Goal: Check status: Check status

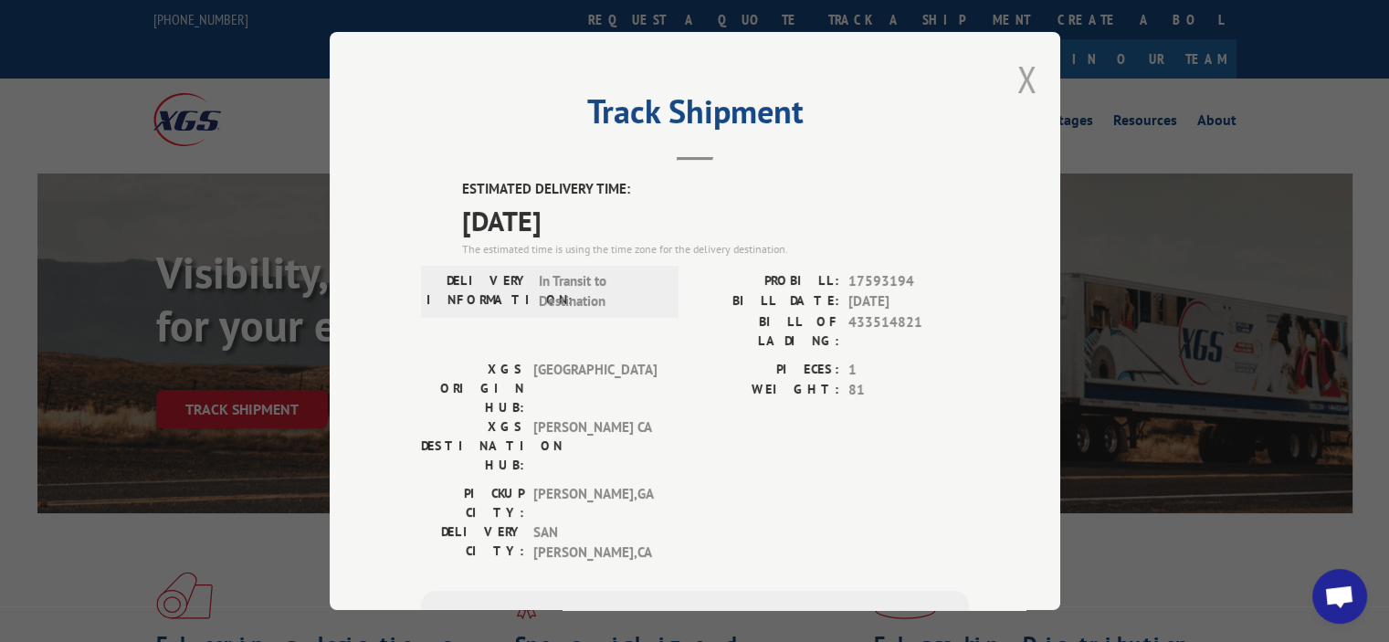
click at [1018, 79] on button "Close modal" at bounding box center [1028, 79] width 20 height 48
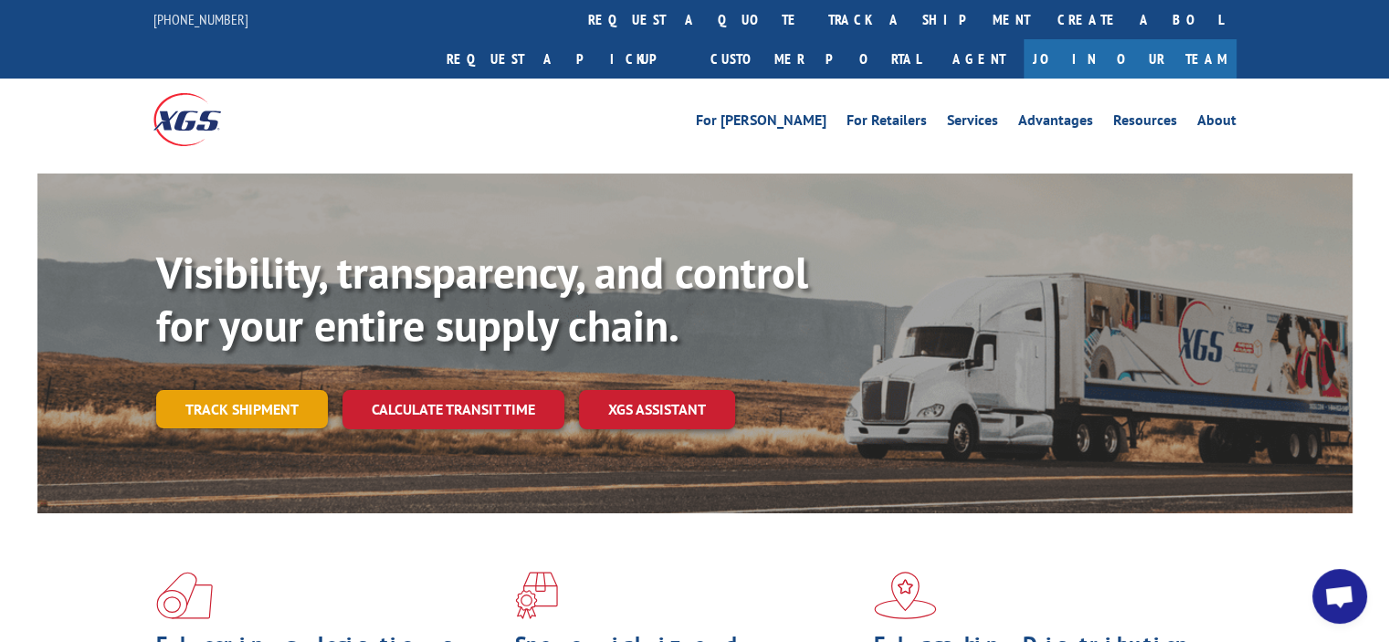
click at [237, 390] on link "Track shipment" at bounding box center [242, 409] width 172 height 38
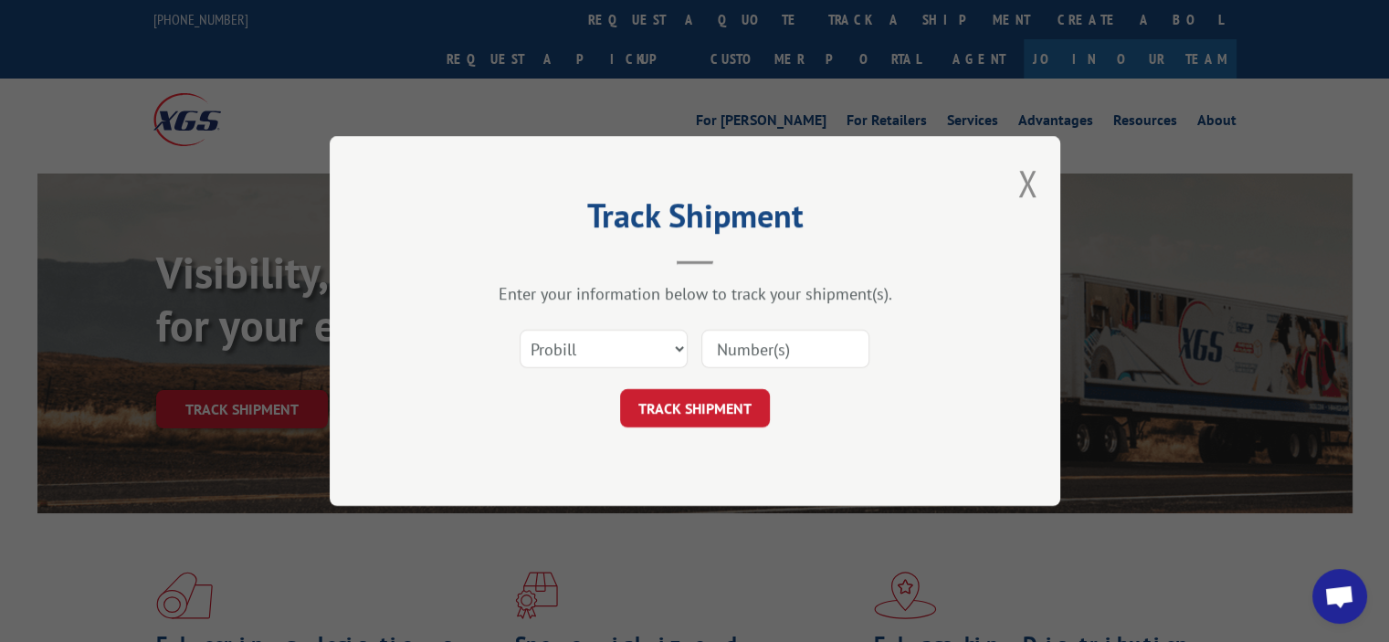
click at [737, 353] on input at bounding box center [786, 349] width 168 height 38
paste input "17597755"
type input "17597755"
click at [709, 399] on button "TRACK SHIPMENT" at bounding box center [695, 408] width 150 height 38
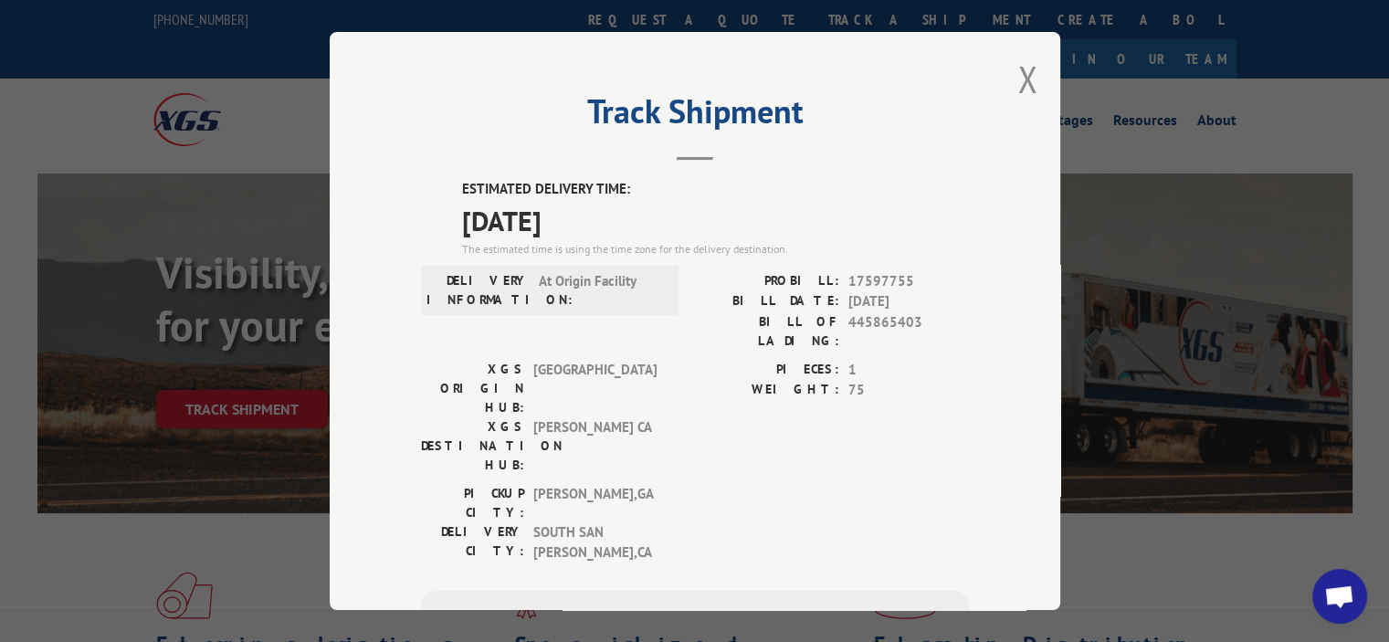
click at [613, 522] on span "[GEOGRAPHIC_DATA][PERSON_NAME] , [GEOGRAPHIC_DATA]" at bounding box center [594, 542] width 123 height 41
drag, startPoint x: 1012, startPoint y: 71, endPoint x: 1000, endPoint y: 84, distance: 17.5
click at [1018, 71] on button "Close modal" at bounding box center [1028, 79] width 20 height 48
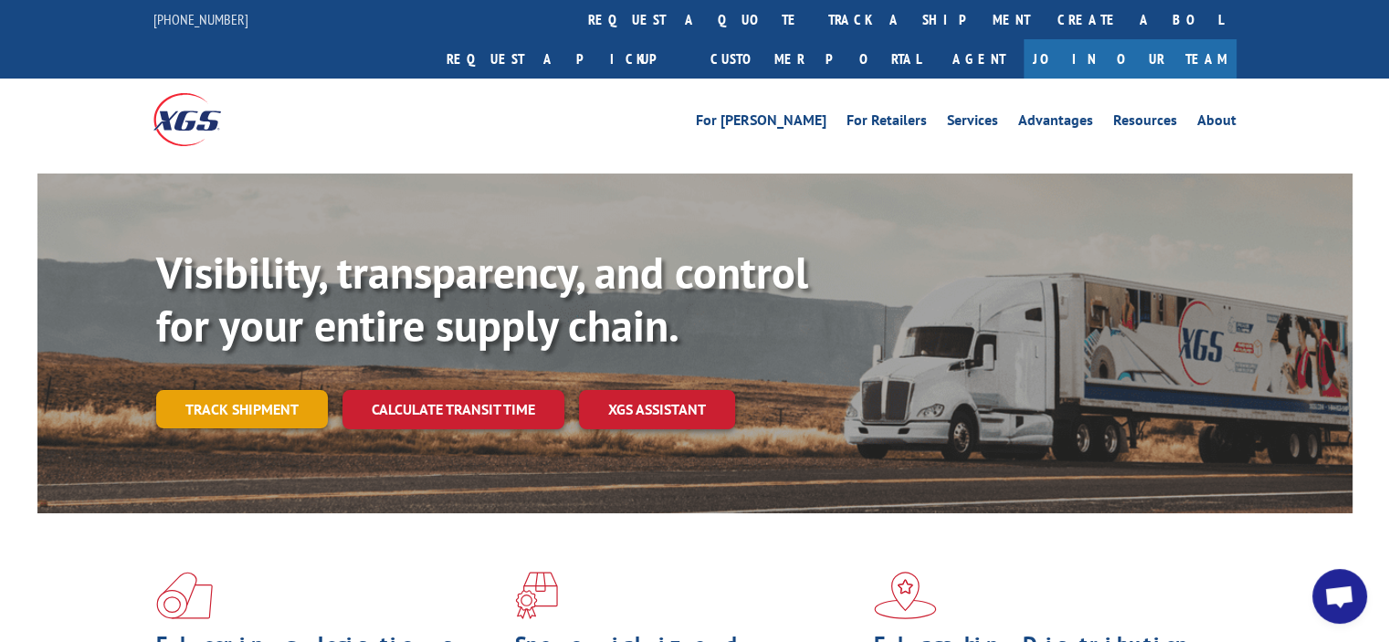
click at [269, 390] on link "Track shipment" at bounding box center [242, 409] width 172 height 38
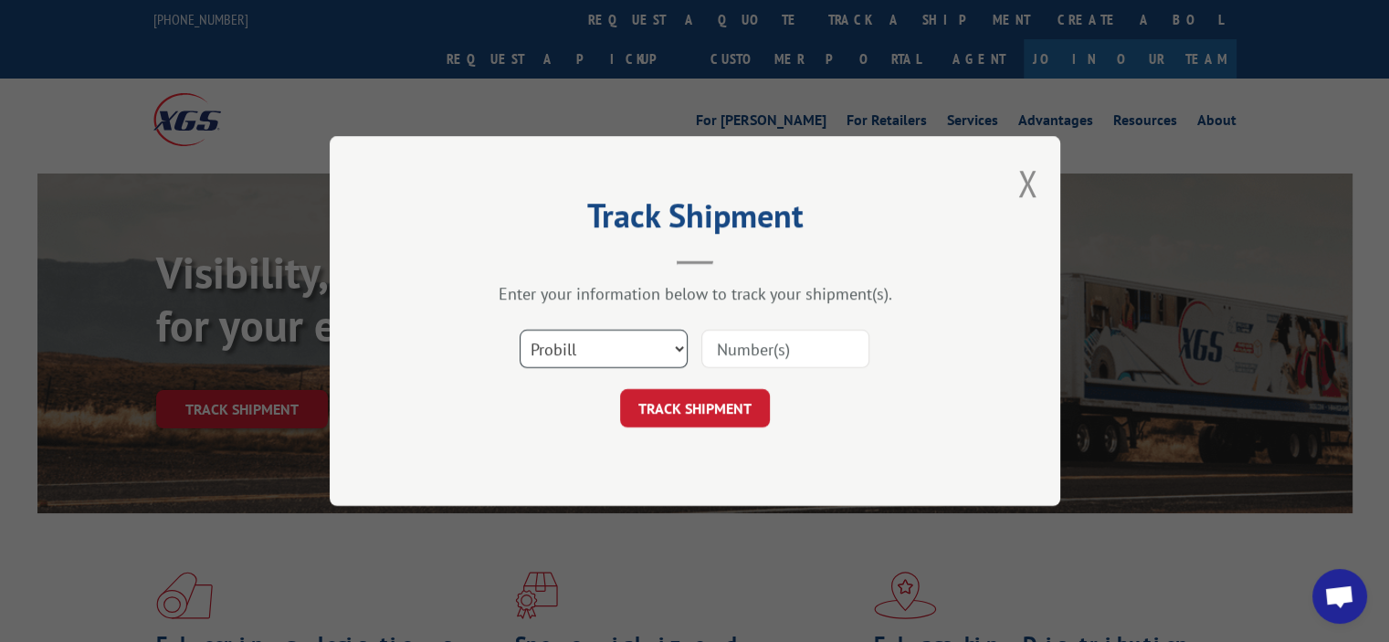
click at [579, 353] on select "Select category... Probill BOL PO" at bounding box center [604, 349] width 168 height 38
click at [778, 339] on input at bounding box center [786, 349] width 168 height 38
paste input "17597897"
type input "17597897"
click at [712, 416] on button "TRACK SHIPMENT" at bounding box center [695, 408] width 150 height 38
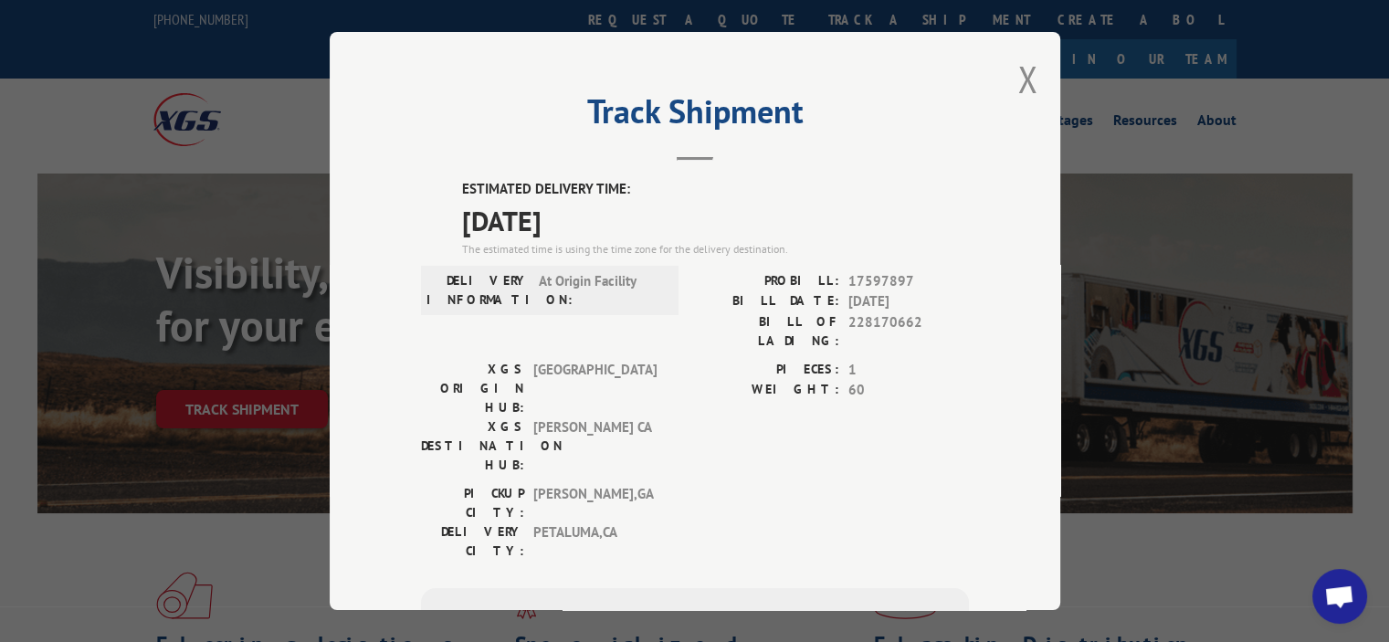
click at [241, 557] on div "Track Shipment ESTIMATED DELIVERY TIME: [DATE] The estimated time is using the …" at bounding box center [694, 321] width 1389 height 642
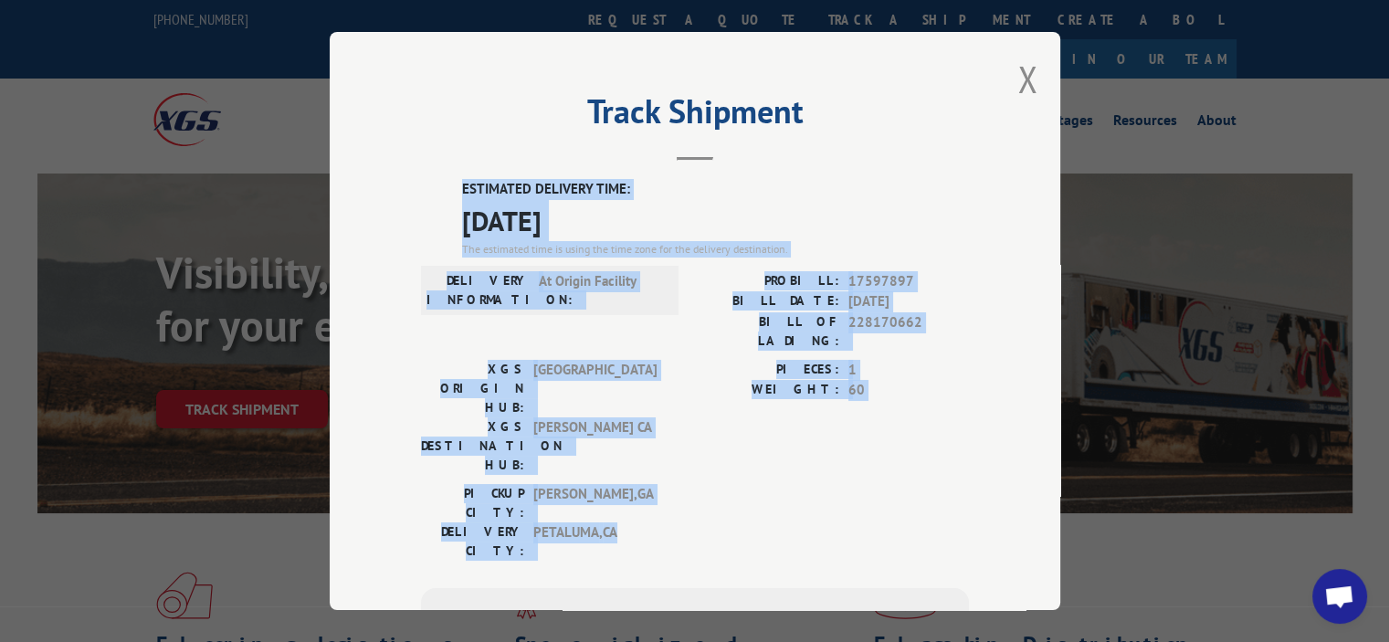
drag, startPoint x: 629, startPoint y: 438, endPoint x: 442, endPoint y: 185, distance: 314.8
click at [442, 185] on div "ESTIMATED DELIVERY TIME: [DATE] The estimated time is using the time zone for t…" at bounding box center [695, 507] width 548 height 657
copy div "ESTIMATED DELIVERY TIME: [DATE] The estimated time is using the time zone for t…"
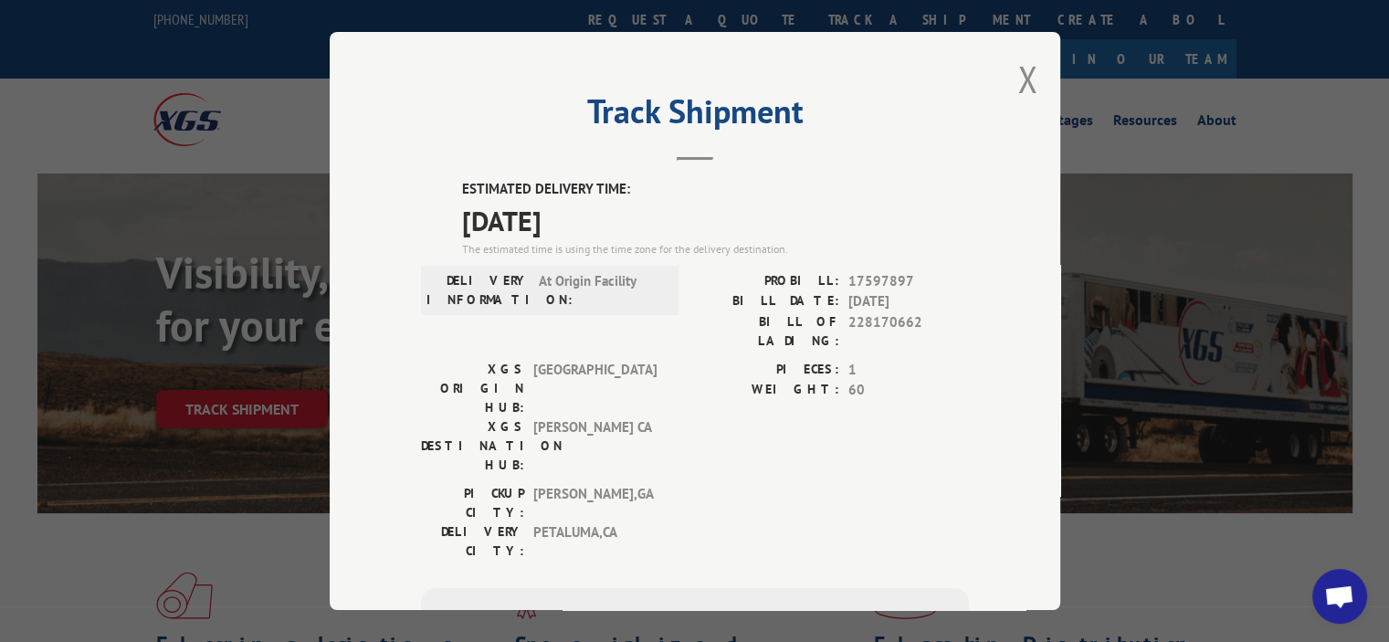
click at [1027, 73] on button "Close modal" at bounding box center [1028, 79] width 20 height 48
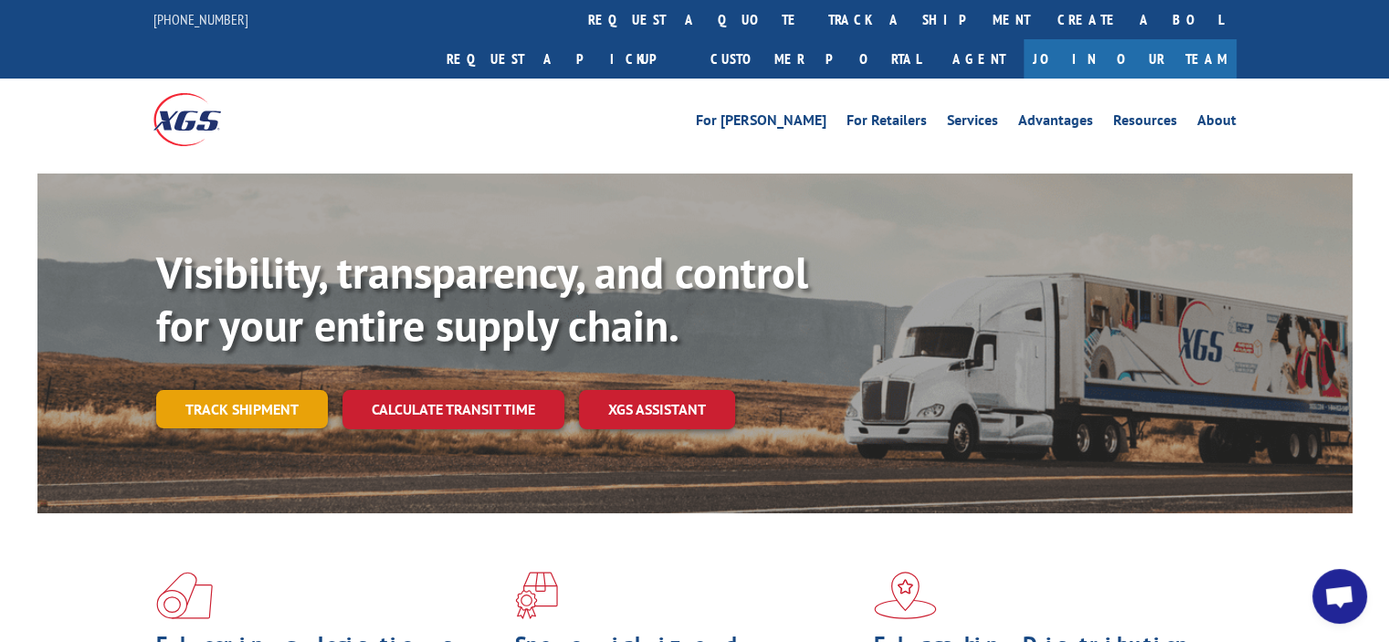
click at [270, 390] on link "Track shipment" at bounding box center [242, 409] width 172 height 38
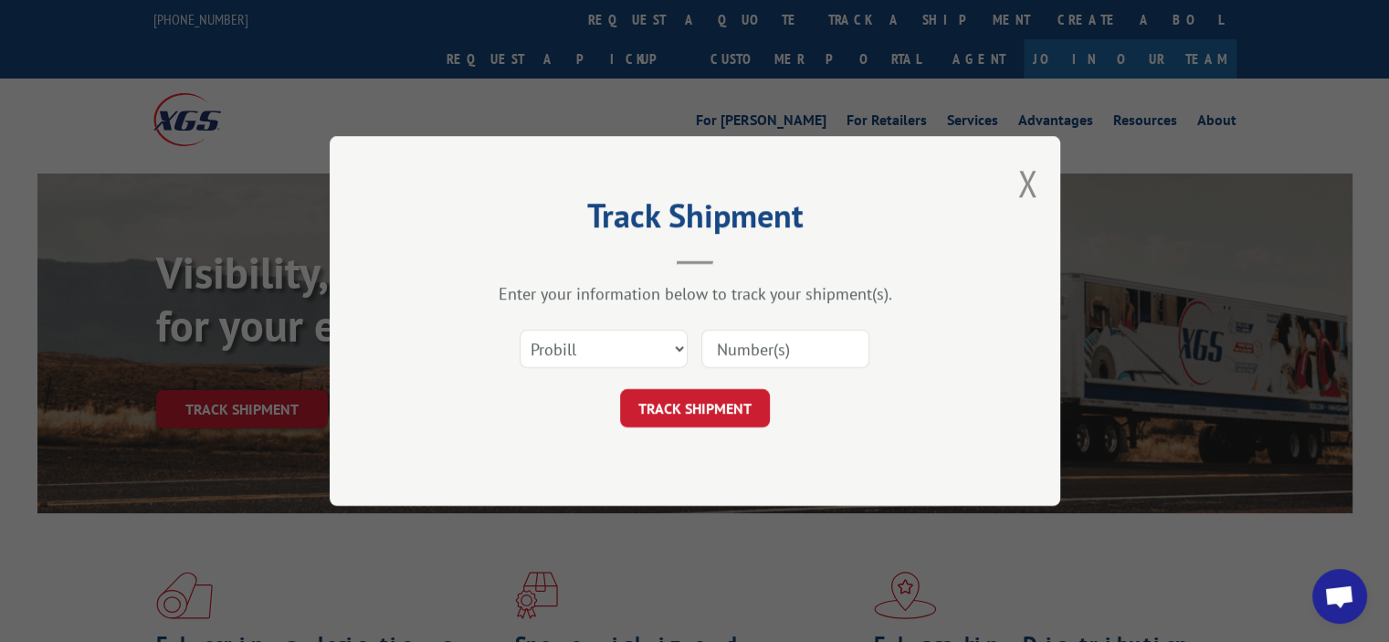
click at [758, 337] on input at bounding box center [786, 349] width 168 height 38
paste input "17597898"
type input "17597898"
click at [703, 389] on button "TRACK SHIPMENT" at bounding box center [695, 408] width 150 height 38
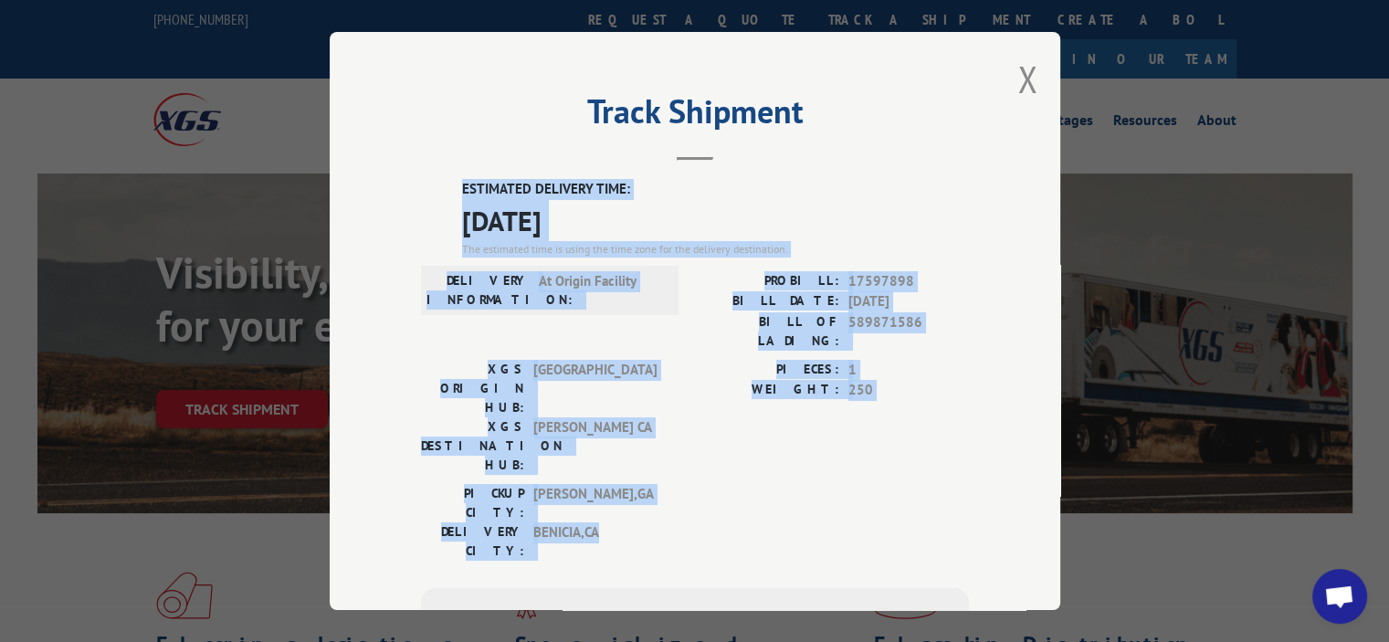
drag, startPoint x: 639, startPoint y: 446, endPoint x: 450, endPoint y: 205, distance: 306.4
click at [394, 190] on div "Track Shipment ESTIMATED DELIVERY TIME: [DATE] The estimated time is using the …" at bounding box center [695, 321] width 731 height 578
copy div "ESTIMATED DELIVERY TIME: [DATE] The estimated time is using the time zone for t…"
click at [1018, 77] on button "Close modal" at bounding box center [1028, 79] width 20 height 48
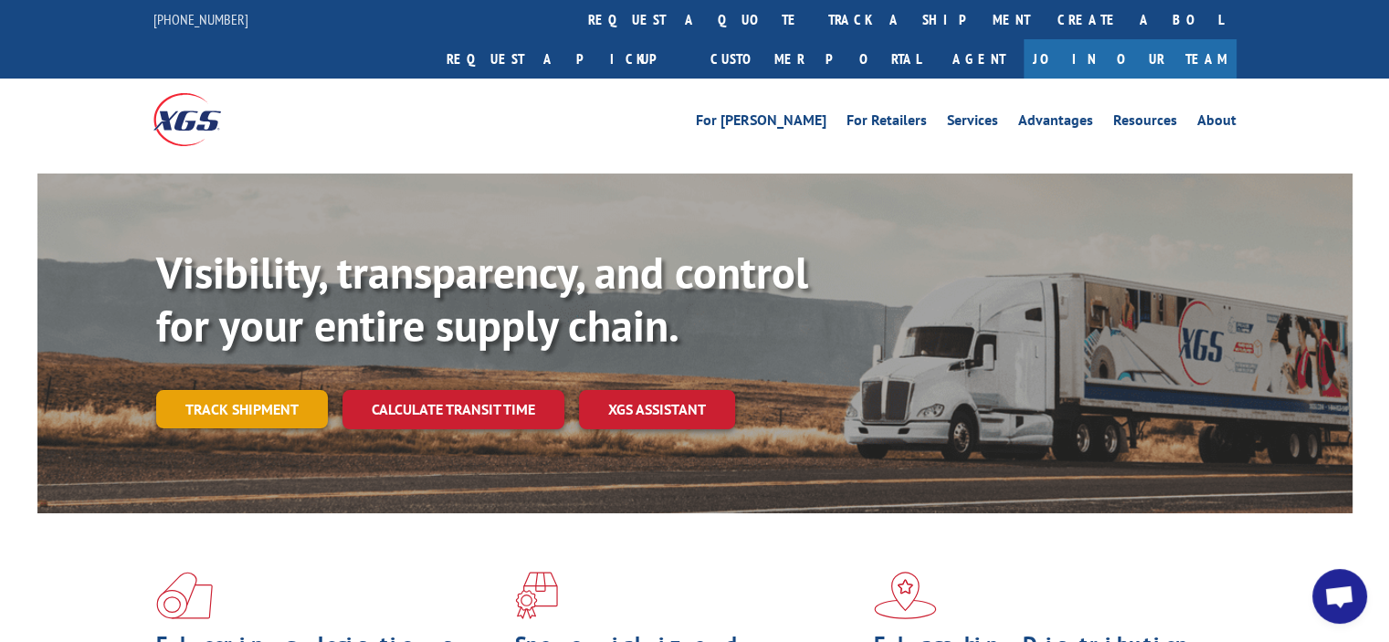
click at [290, 390] on link "Track shipment" at bounding box center [242, 409] width 172 height 38
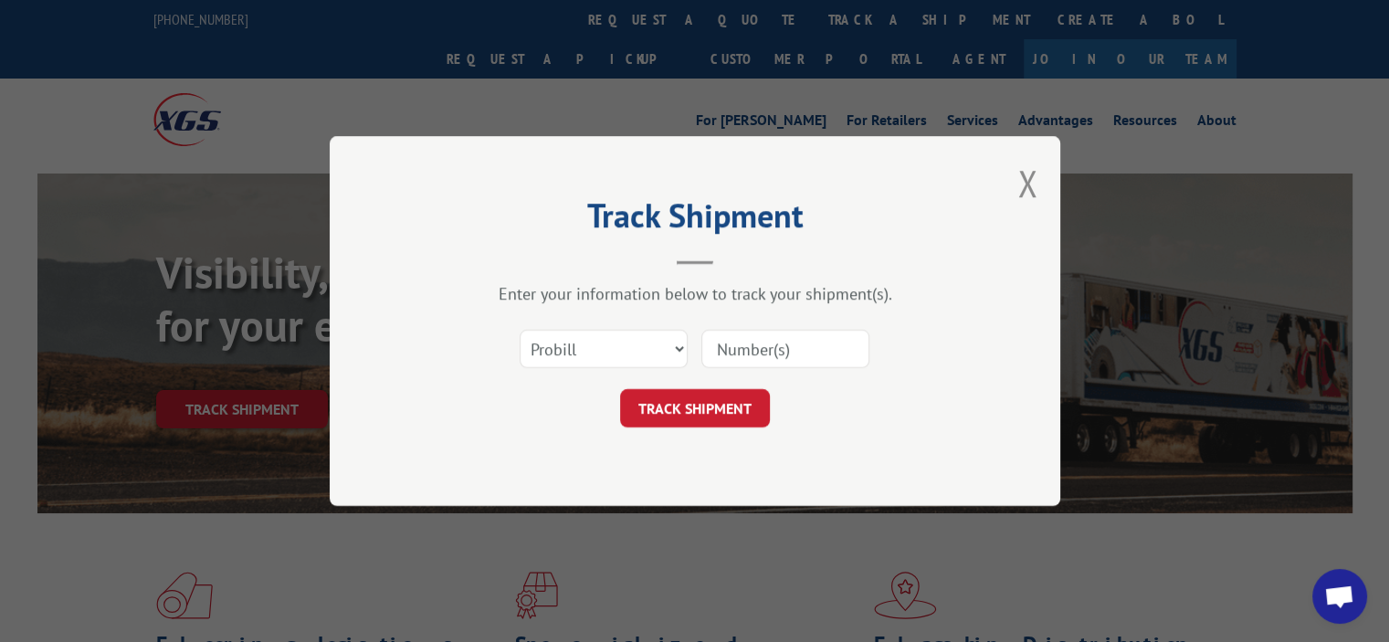
click at [739, 348] on input at bounding box center [786, 349] width 168 height 38
paste input "17596528"
type input "17596528"
click at [699, 397] on button "TRACK SHIPMENT" at bounding box center [695, 408] width 150 height 38
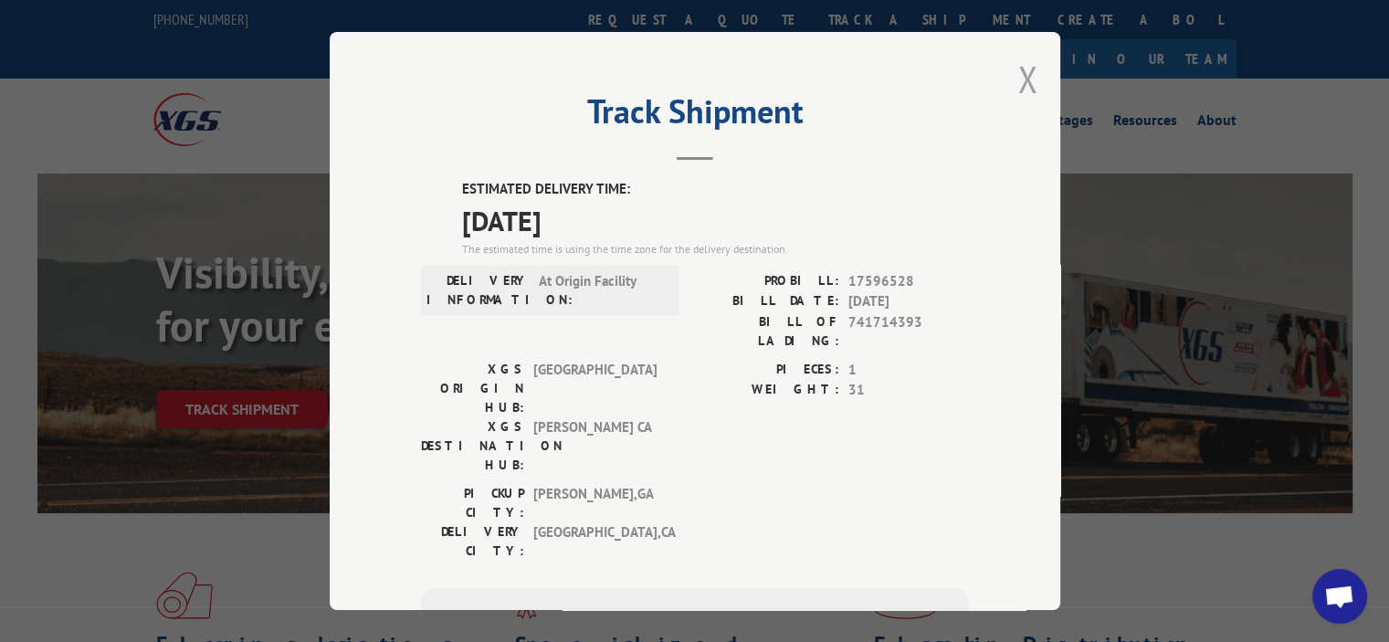
click at [1028, 58] on button "Close modal" at bounding box center [1028, 79] width 20 height 48
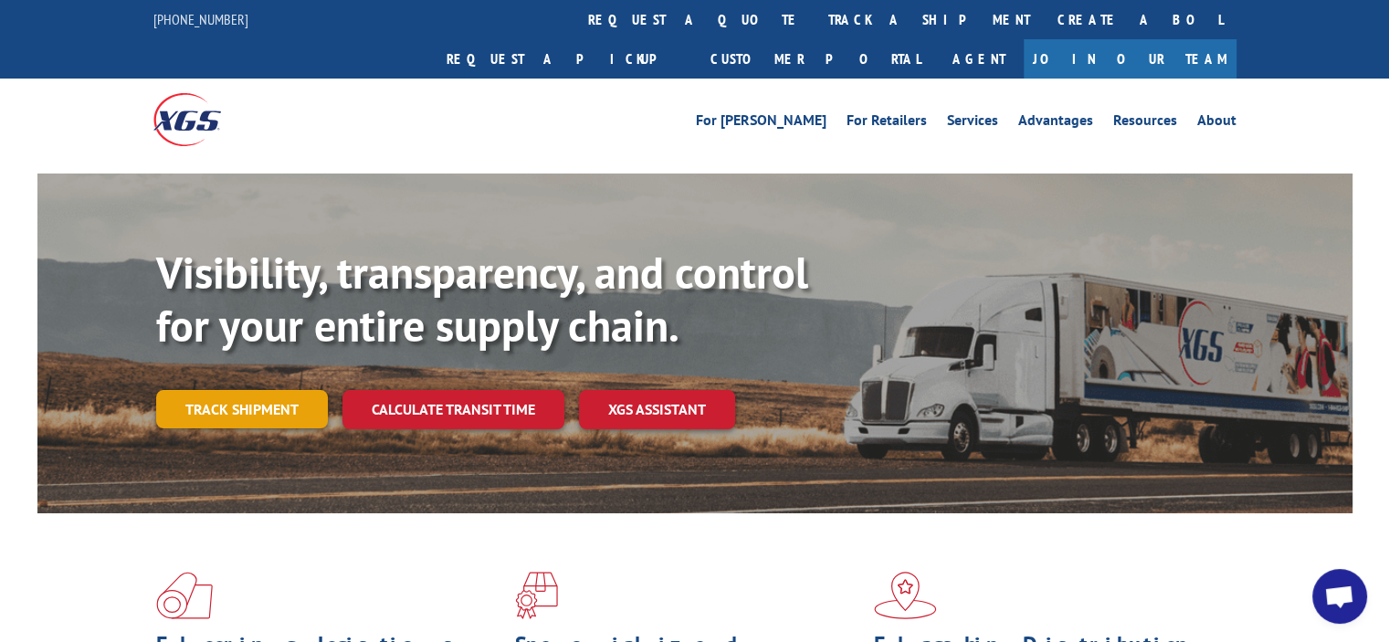
click at [260, 390] on link "Track shipment" at bounding box center [242, 409] width 172 height 38
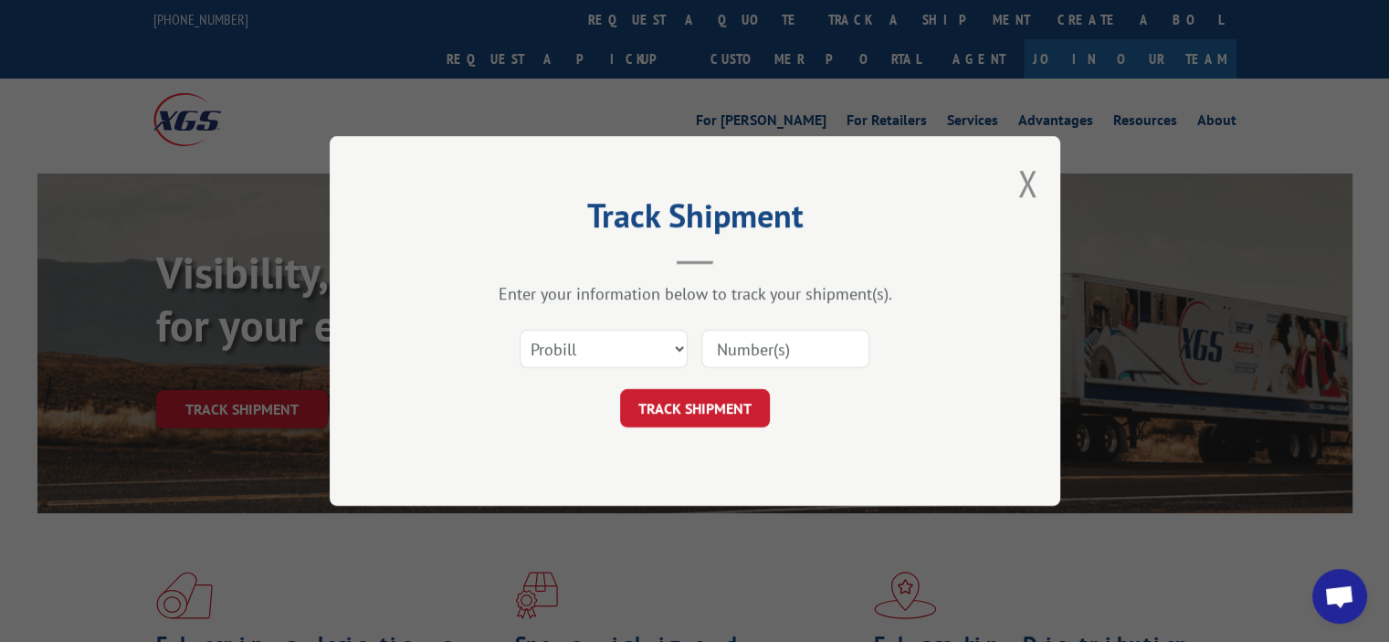
click at [780, 341] on input at bounding box center [786, 349] width 168 height 38
paste input "17596529"
type input "17596529"
click at [704, 400] on button "TRACK SHIPMENT" at bounding box center [695, 408] width 150 height 38
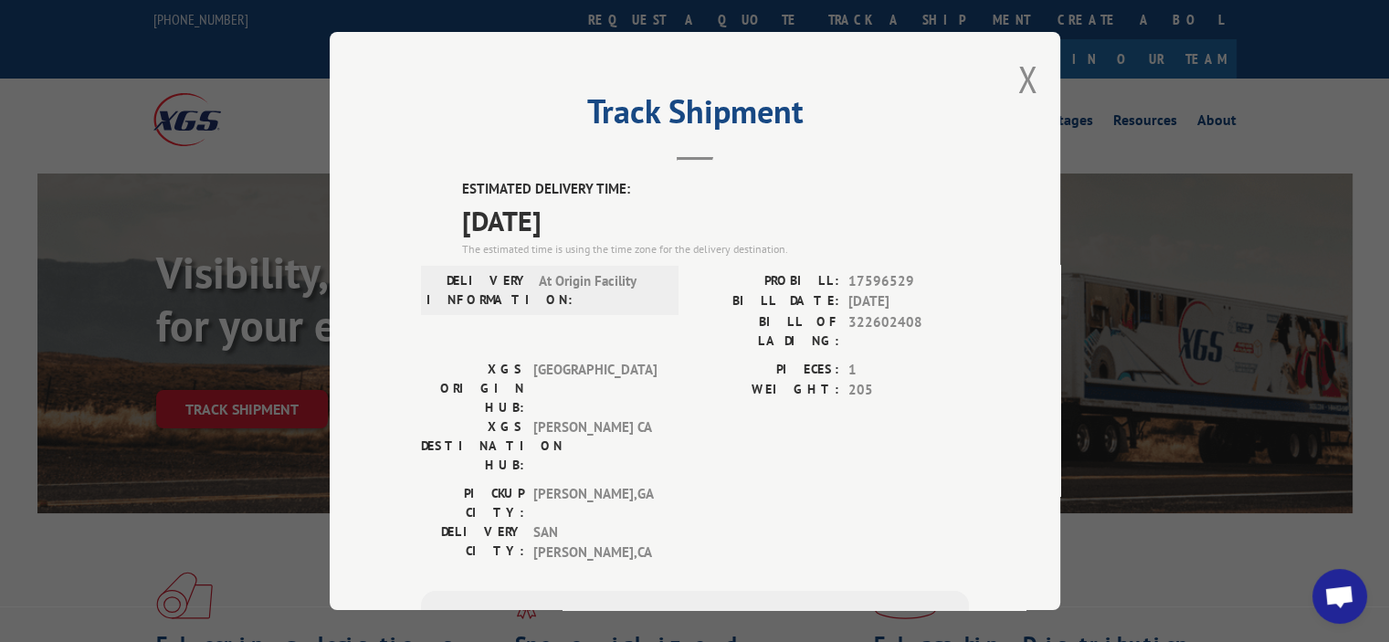
click at [654, 339] on div "DELIVERY INFORMATION: At Origin Facility" at bounding box center [550, 315] width 258 height 89
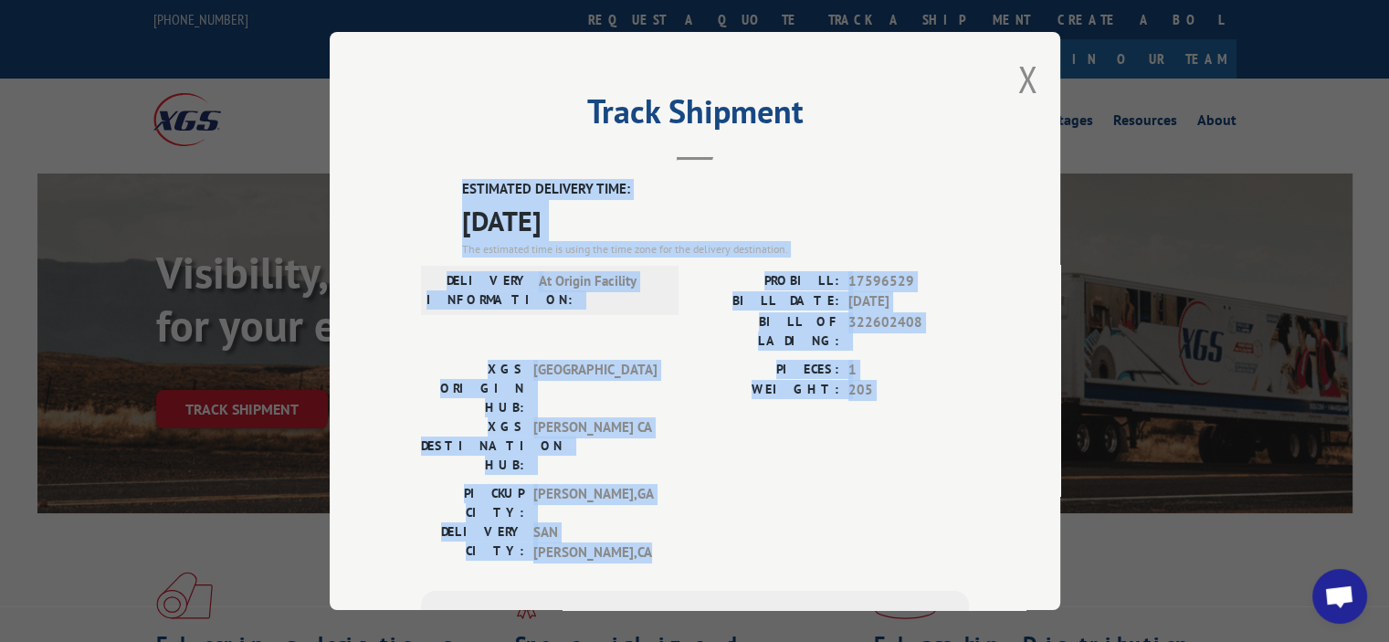
drag, startPoint x: 661, startPoint y: 441, endPoint x: 449, endPoint y: 183, distance: 334.3
click at [438, 185] on div "ESTIMATED DELIVERY TIME: [DATE] The estimated time is using the time zone for t…" at bounding box center [695, 508] width 548 height 659
copy div "ESTIMATED DELIVERY TIME: [DATE] The estimated time is using the time zone for t…"
click at [719, 484] on div "PICKUP CITY: [GEOGRAPHIC_DATA] , [GEOGRAPHIC_DATA]: [GEOGRAPHIC_DATA] , [GEOGRA…" at bounding box center [695, 528] width 548 height 89
